Goal: Task Accomplishment & Management: Manage account settings

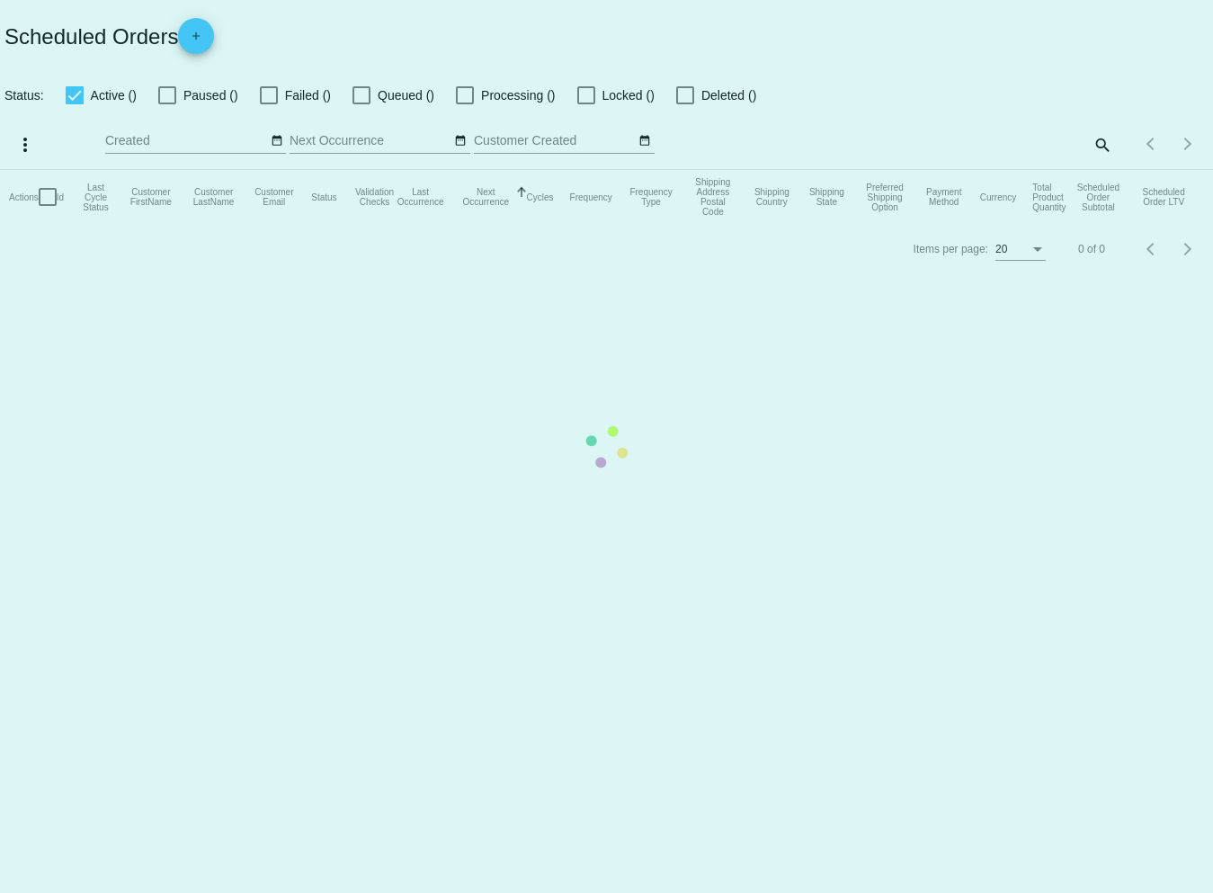
click at [1101, 170] on mat-table "Actions Id Last Cycle Status Customer FirstName Customer LastName Customer Emai…" at bounding box center [606, 197] width 1213 height 54
click at [1100, 170] on mat-table "Actions Id Last Cycle Status Customer FirstName Customer LastName Customer Emai…" at bounding box center [606, 197] width 1213 height 54
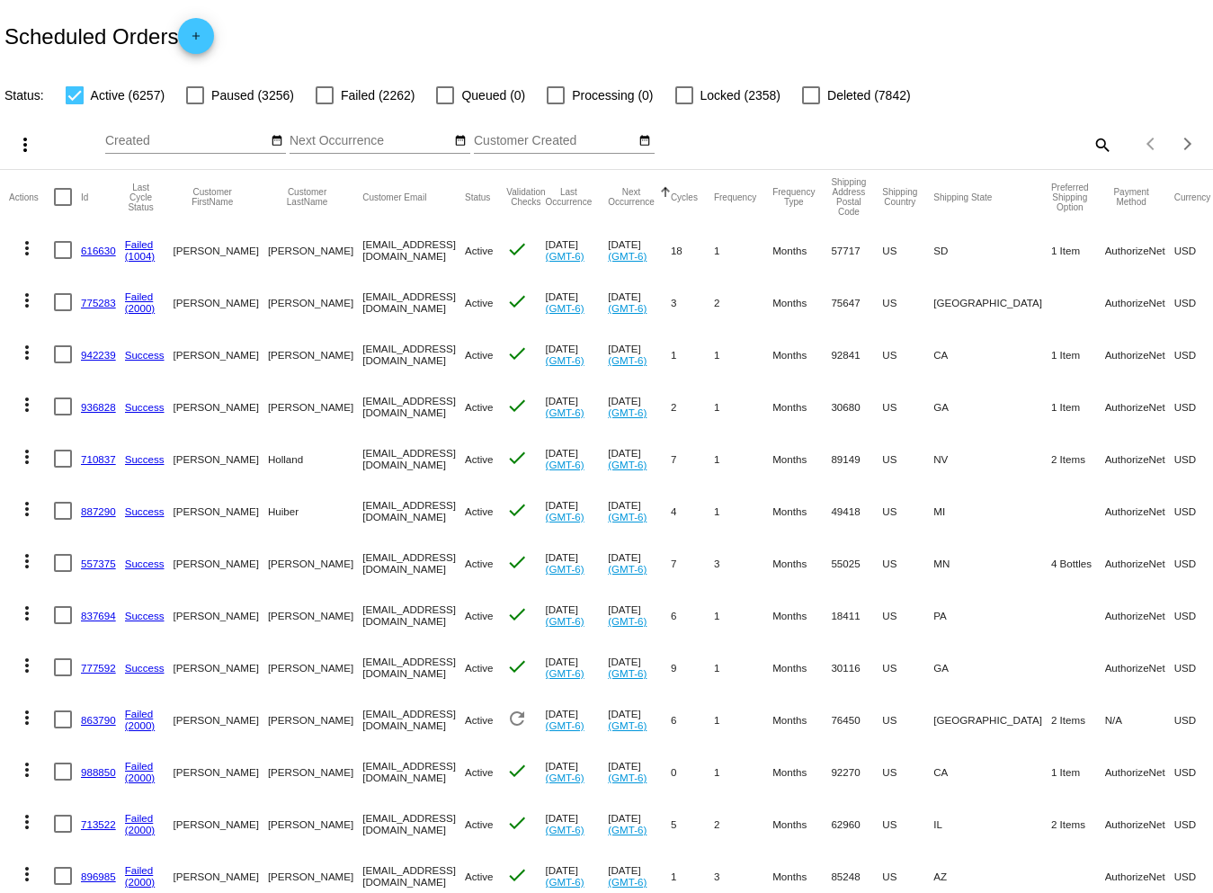
click at [1091, 143] on mat-icon "search" at bounding box center [1102, 144] width 22 height 28
click at [810, 145] on input "Search" at bounding box center [961, 141] width 302 height 14
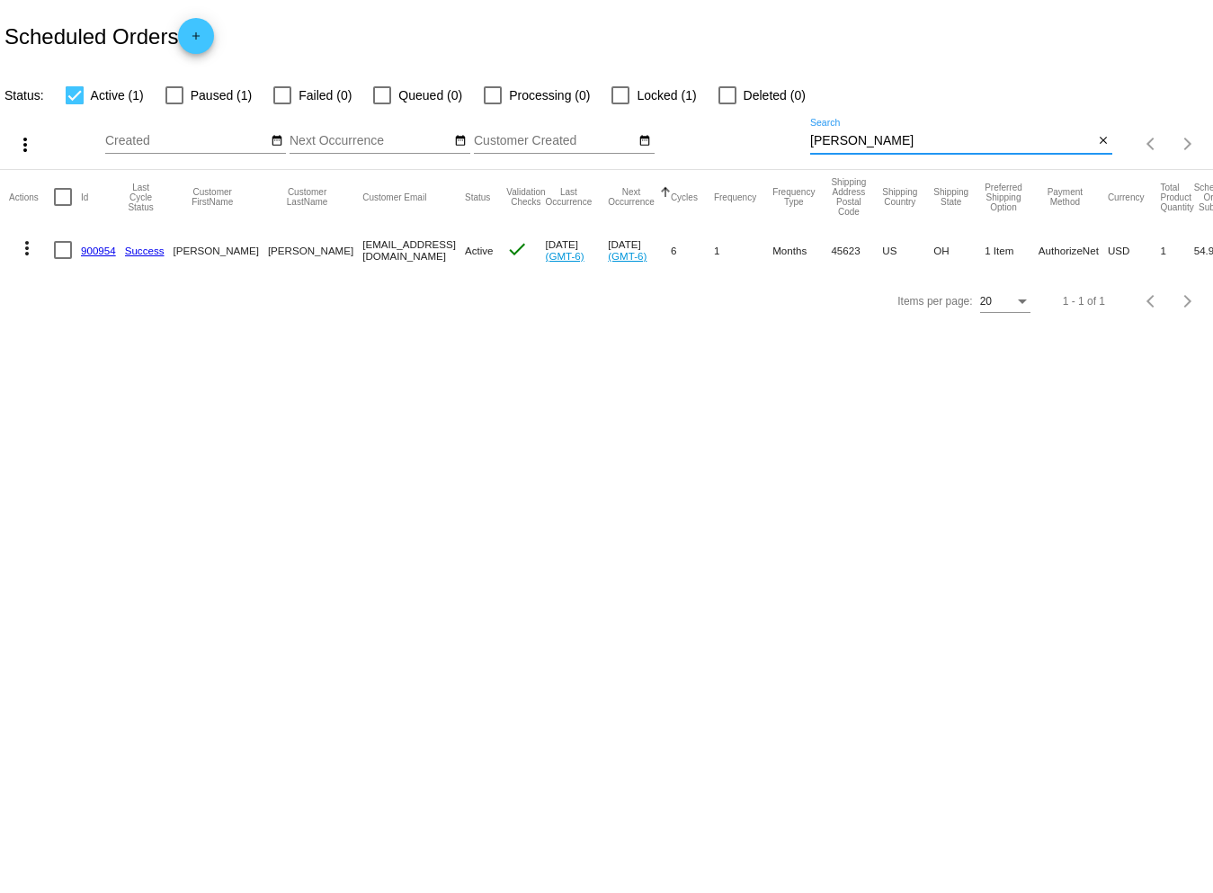
type input "[PERSON_NAME]"
click at [30, 240] on mat-icon "more_vert" at bounding box center [27, 248] width 22 height 22
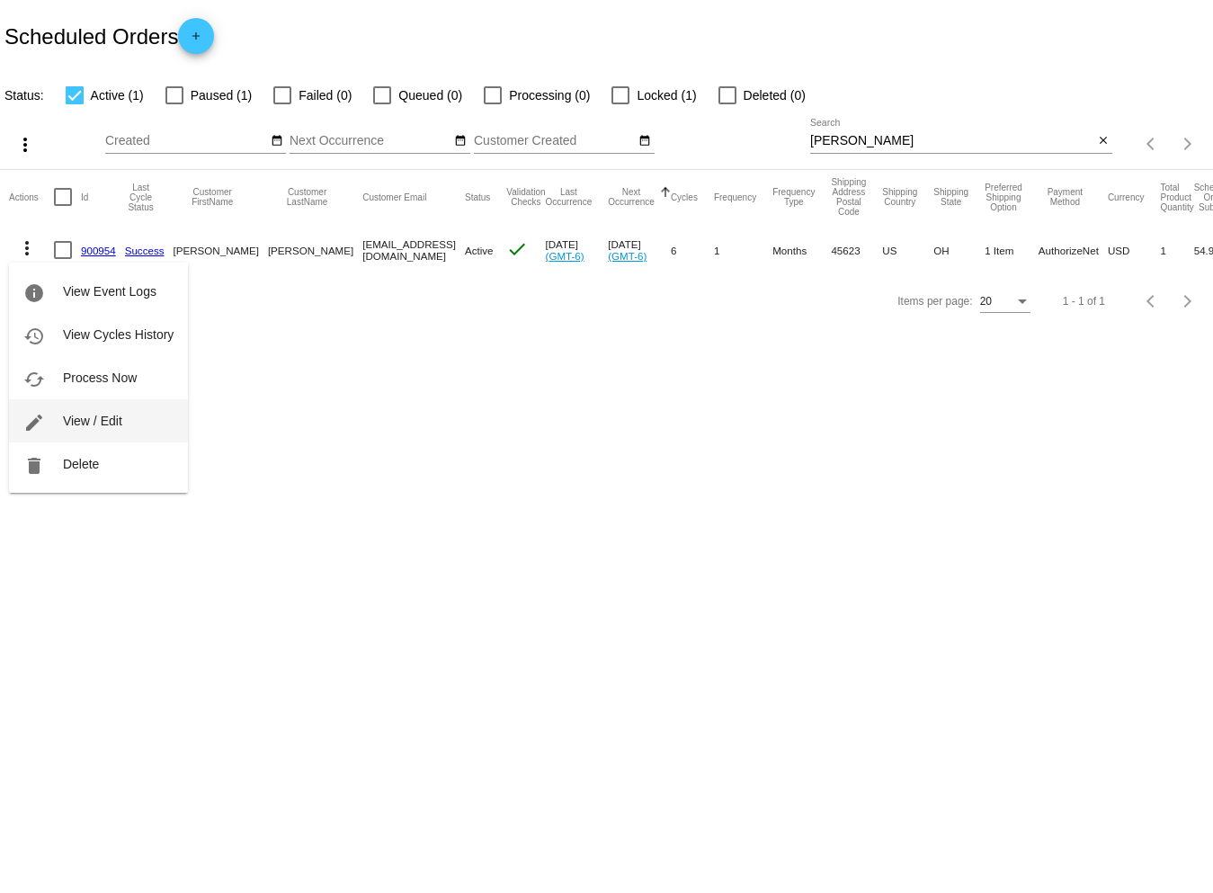
click at [94, 411] on button "edit View / Edit" at bounding box center [98, 420] width 179 height 43
